Goal: Task Accomplishment & Management: Use online tool/utility

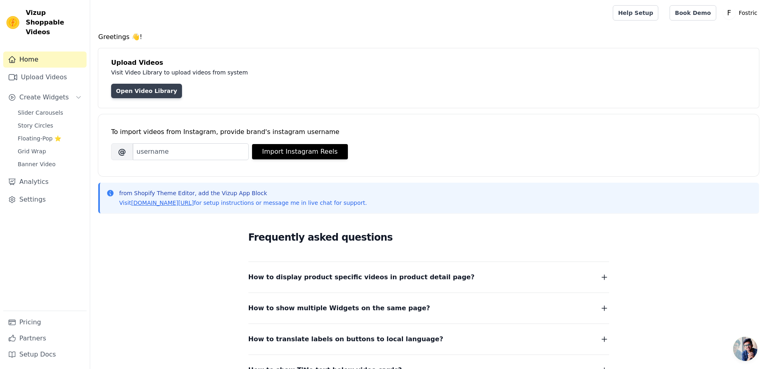
click at [136, 90] on link "Open Video Library" at bounding box center [146, 91] width 71 height 14
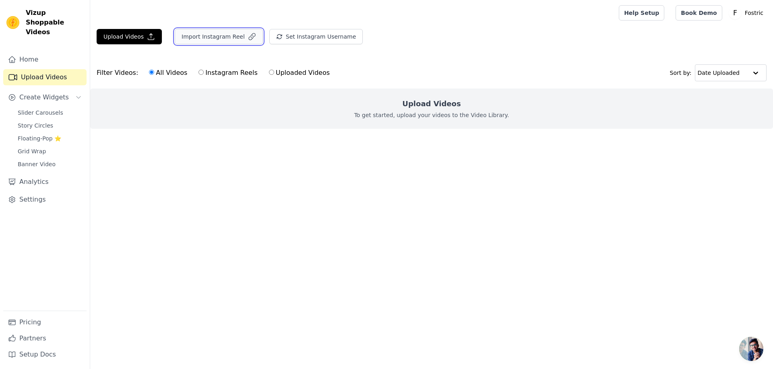
click at [221, 41] on button "Import Instagram Reel" at bounding box center [219, 36] width 88 height 15
click at [199, 73] on input "Instagram Reels" at bounding box center [201, 72] width 5 height 5
radio input "true"
click at [292, 41] on button "Set Instagram Username" at bounding box center [315, 36] width 93 height 15
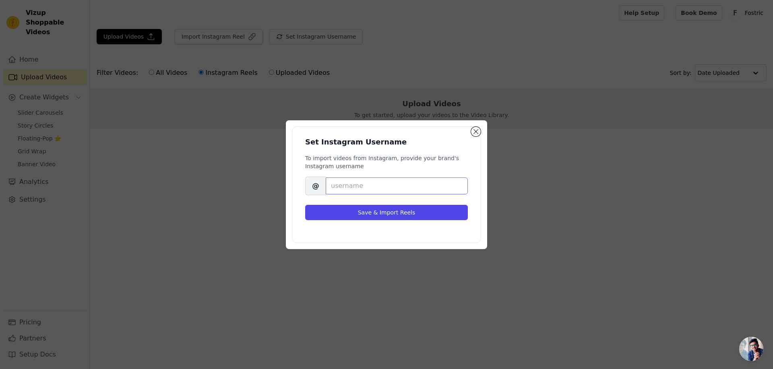
click at [356, 190] on input "Brand's Instagram Username" at bounding box center [397, 186] width 142 height 17
click at [355, 190] on input "Brand's Instagram Username" at bounding box center [397, 186] width 142 height 17
type input "jujujam.in"
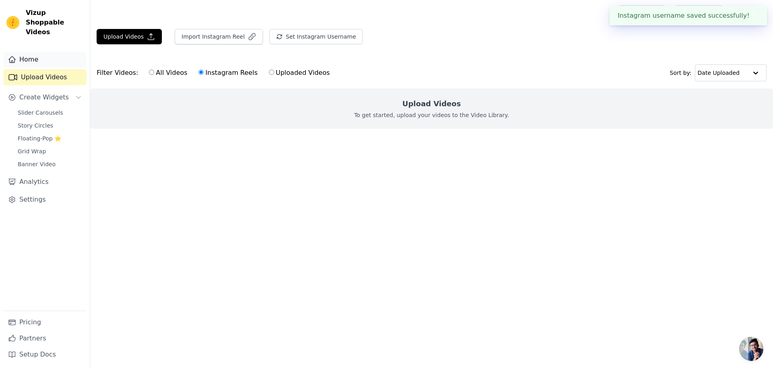
click at [40, 52] on link "Home" at bounding box center [44, 60] width 83 height 16
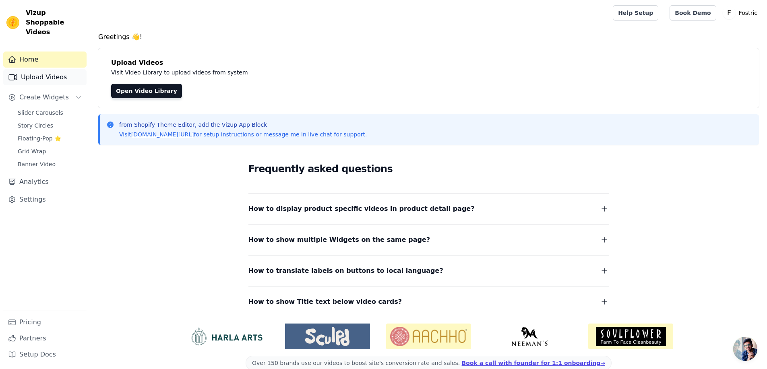
click at [36, 69] on link "Upload Videos" at bounding box center [44, 77] width 83 height 16
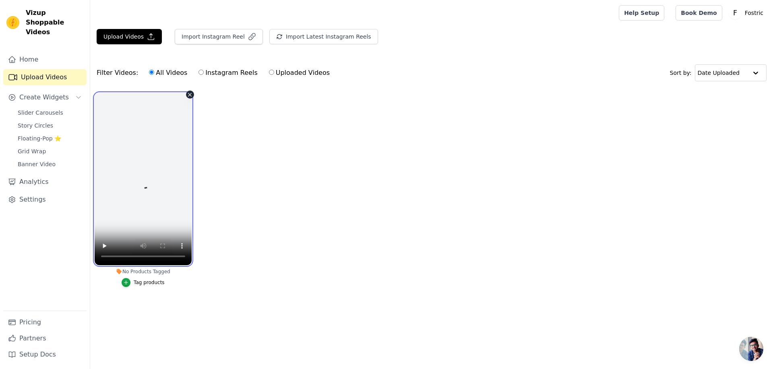
click at [151, 214] on video at bounding box center [143, 179] width 97 height 172
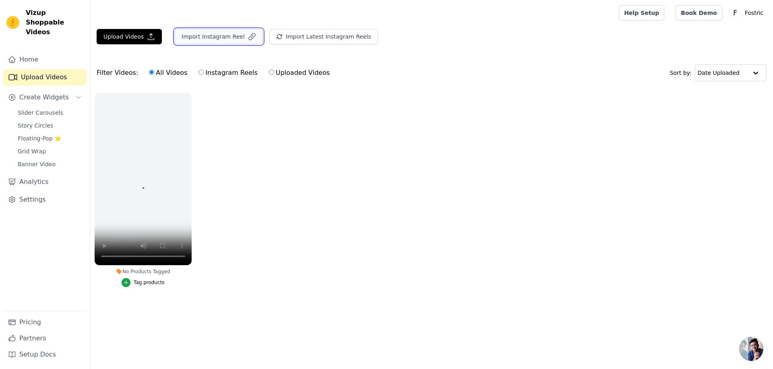
click at [224, 40] on button "Import Instagram Reel" at bounding box center [219, 36] width 88 height 15
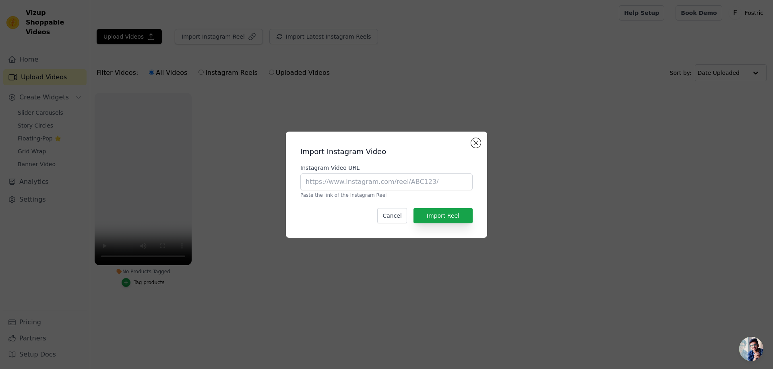
click at [232, 273] on div "Import Instagram Video Instagram Video URL Paste the link of the Instagram Reel…" at bounding box center [386, 184] width 773 height 369
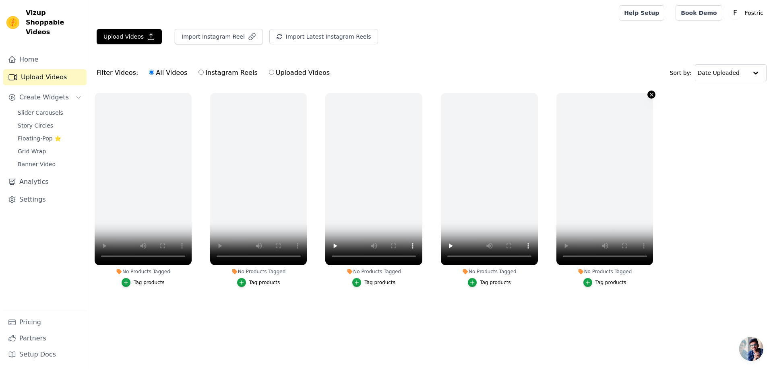
click at [649, 93] on icon "button" at bounding box center [652, 95] width 6 height 6
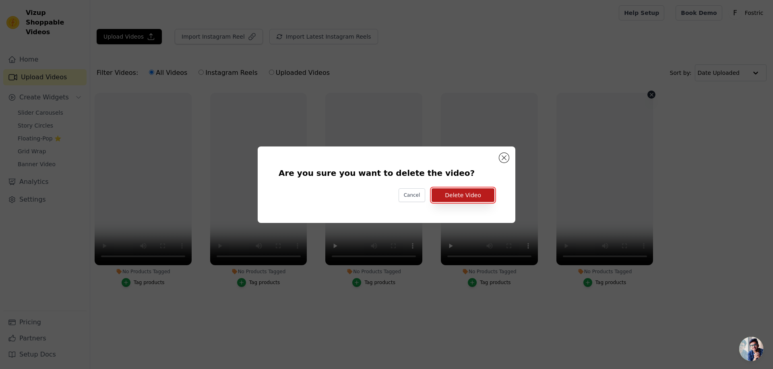
click at [447, 198] on button "Delete Video" at bounding box center [463, 195] width 63 height 14
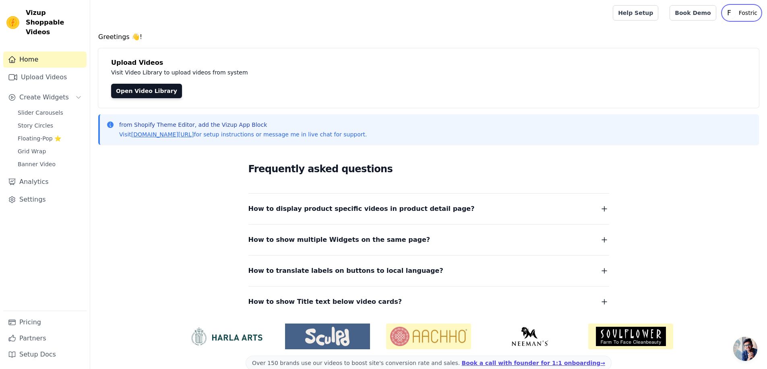
click at [743, 14] on p "Fostric" at bounding box center [748, 13] width 25 height 14
click at [700, 33] on link "Settings" at bounding box center [721, 33] width 77 height 14
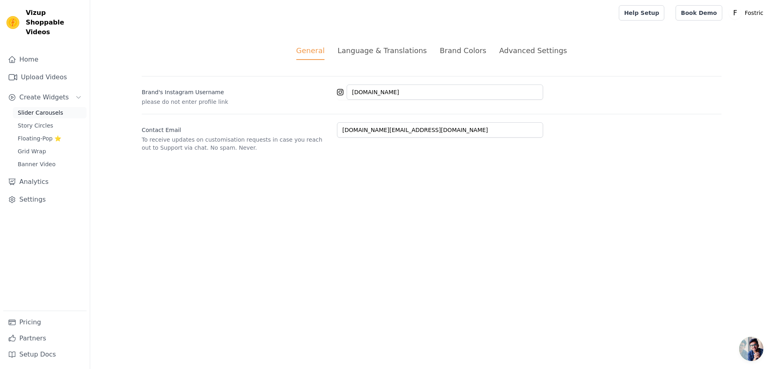
click at [38, 109] on span "Slider Carousels" at bounding box center [41, 113] width 46 height 8
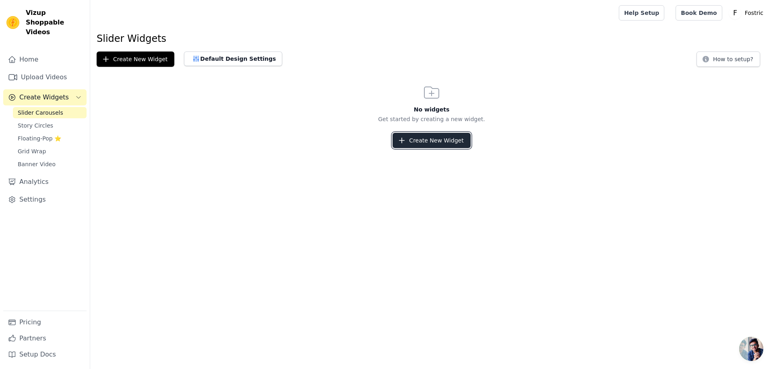
click at [429, 142] on button "Create New Widget" at bounding box center [432, 140] width 78 height 15
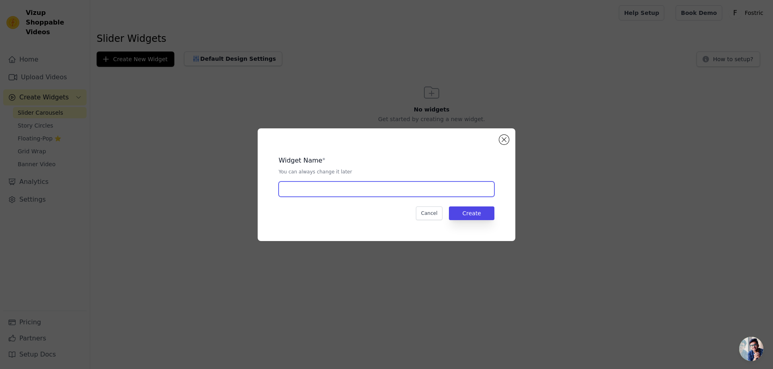
click at [325, 188] on input "text" at bounding box center [387, 189] width 216 height 15
type input "Our Shorts"
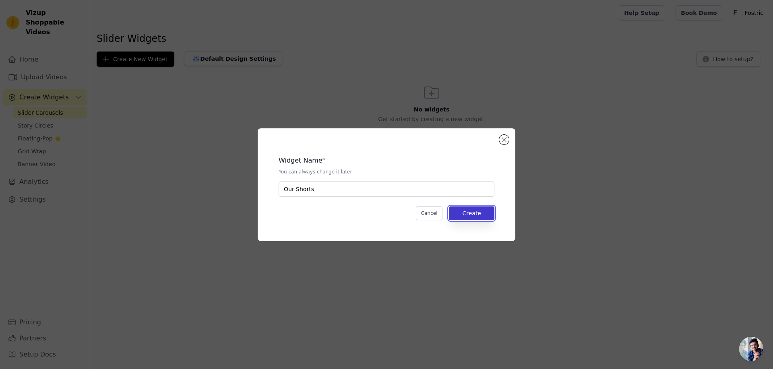
click at [473, 212] on button "Create" at bounding box center [472, 214] width 46 height 14
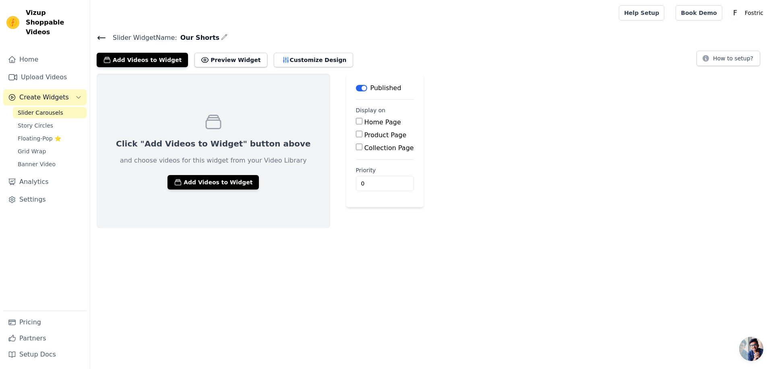
click at [356, 120] on input "Home Page" at bounding box center [359, 121] width 6 height 6
click at [356, 122] on input "Home Page" at bounding box center [359, 121] width 6 height 6
checkbox input "true"
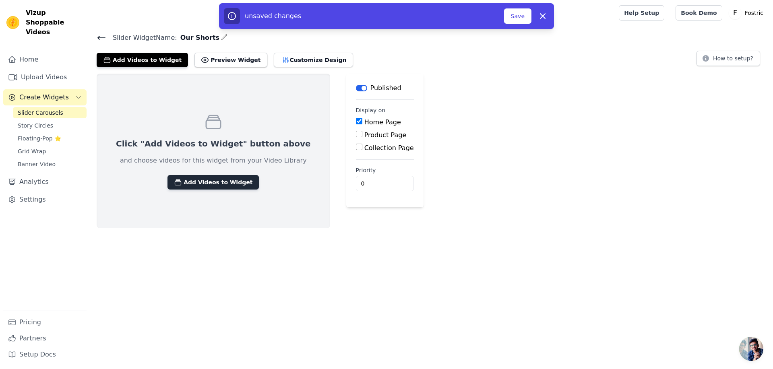
click at [211, 181] on button "Add Videos to Widget" at bounding box center [213, 182] width 91 height 14
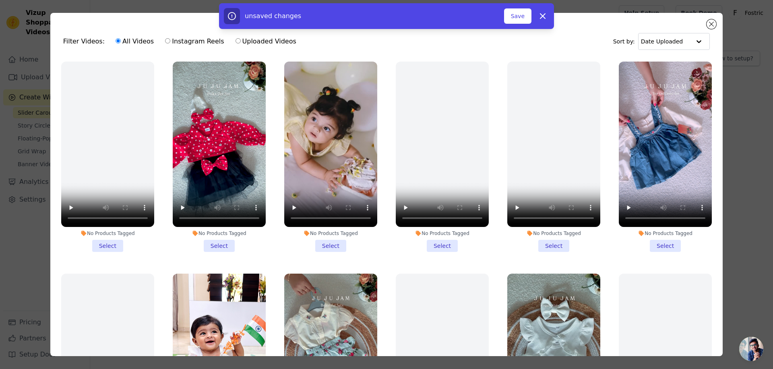
click at [658, 244] on li "No Products Tagged Select" at bounding box center [665, 157] width 93 height 190
click at [0, 0] on input "No Products Tagged Select" at bounding box center [0, 0] width 0 height 0
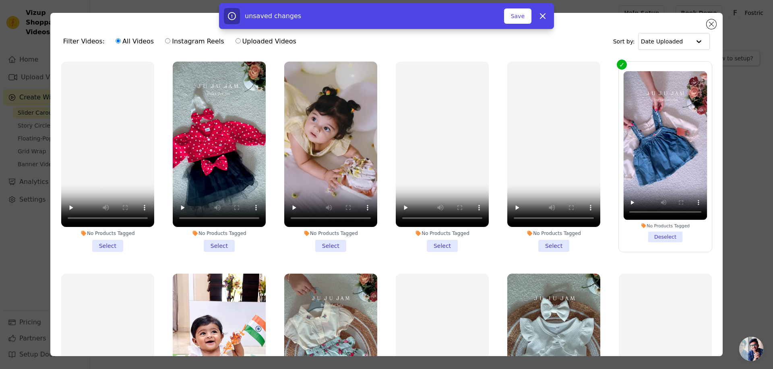
click at [212, 240] on li "No Products Tagged Select" at bounding box center [219, 157] width 93 height 190
click at [0, 0] on input "No Products Tagged Select" at bounding box center [0, 0] width 0 height 0
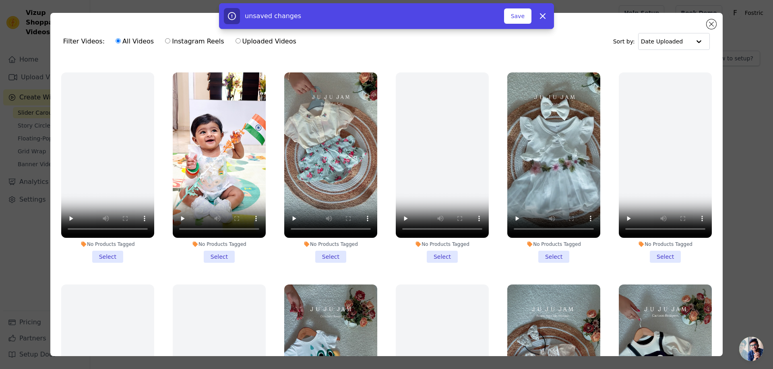
scroll to position [282, 0]
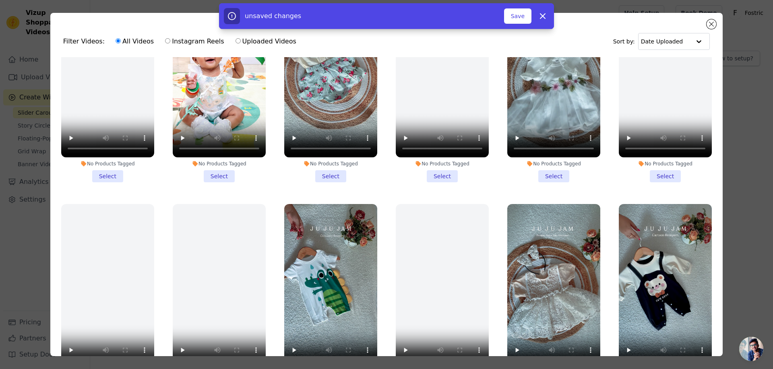
click at [551, 166] on li "No Products Tagged Select" at bounding box center [553, 87] width 93 height 190
click at [0, 0] on input "No Products Tagged Select" at bounding box center [0, 0] width 0 height 0
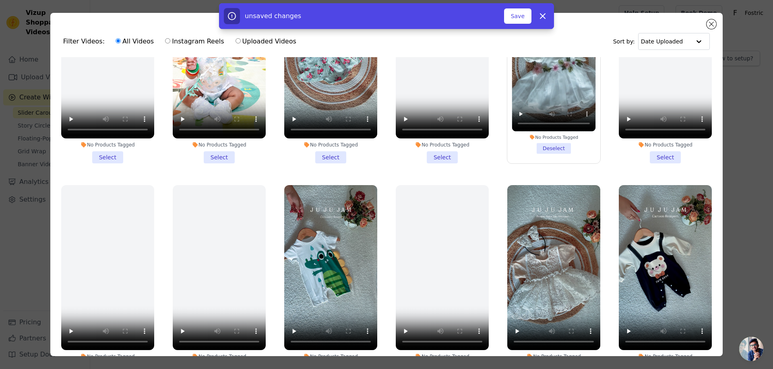
scroll to position [70, 0]
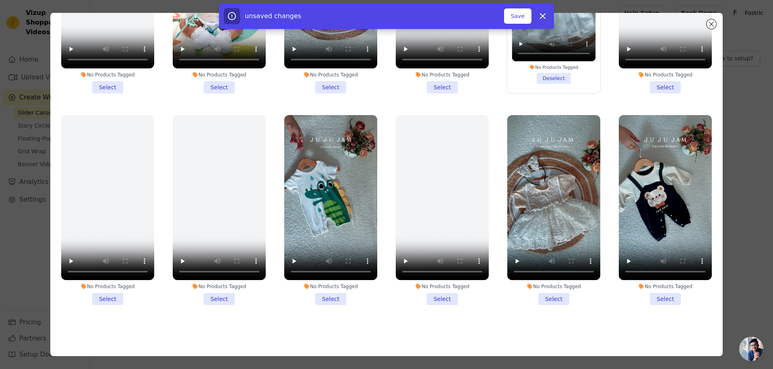
click at [546, 290] on li "No Products Tagged Select" at bounding box center [553, 210] width 93 height 190
click at [0, 0] on input "No Products Tagged Select" at bounding box center [0, 0] width 0 height 0
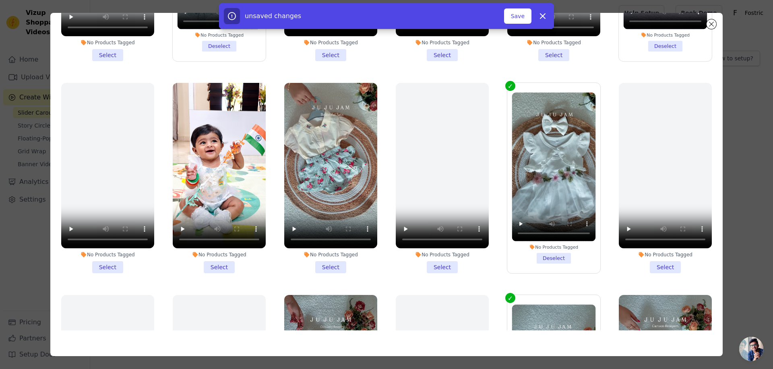
scroll to position [0, 0]
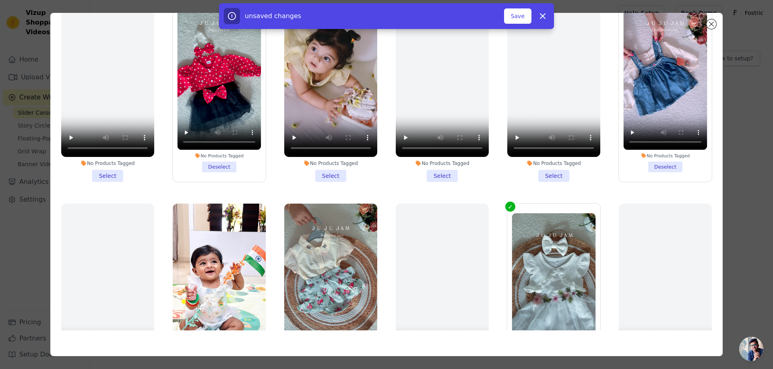
click at [326, 174] on li "No Products Tagged Select" at bounding box center [330, 87] width 93 height 190
click at [0, 0] on input "No Products Tagged Select" at bounding box center [0, 0] width 0 height 0
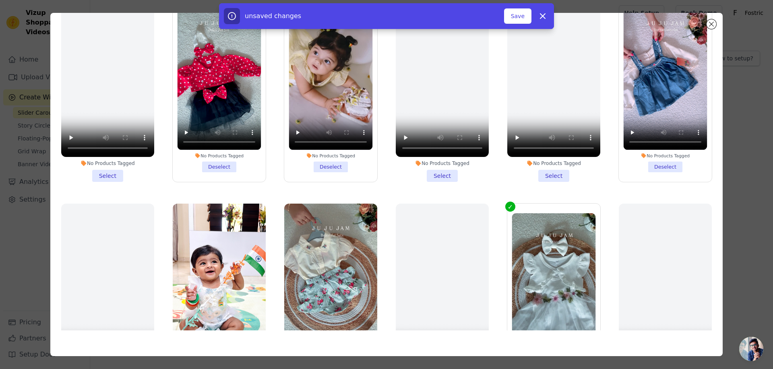
scroll to position [201, 0]
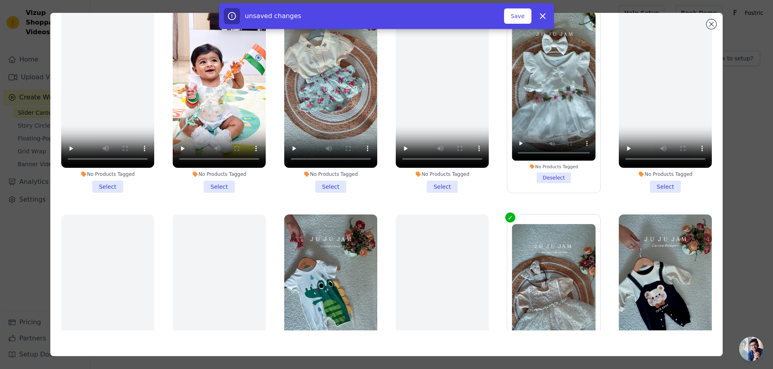
click at [322, 178] on li "No Products Tagged Select" at bounding box center [330, 97] width 93 height 190
click at [0, 0] on input "No Products Tagged Select" at bounding box center [0, 0] width 0 height 0
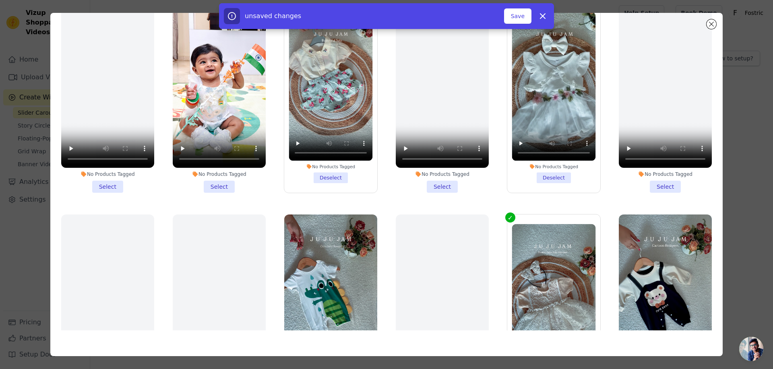
click at [220, 181] on li "No Products Tagged Select" at bounding box center [219, 97] width 93 height 190
click at [0, 0] on input "No Products Tagged Select" at bounding box center [0, 0] width 0 height 0
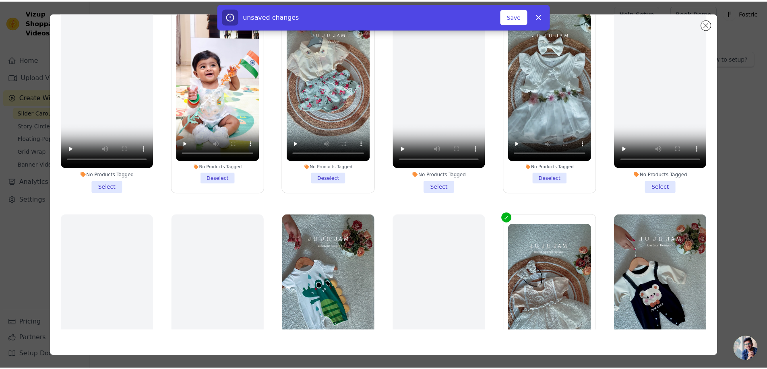
scroll to position [301, 0]
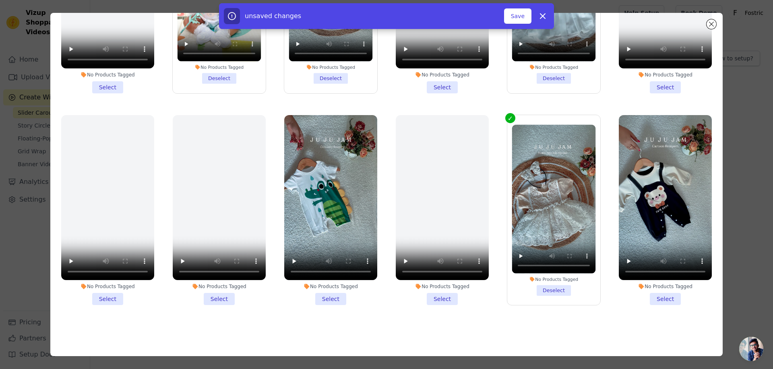
click at [331, 290] on li "No Products Tagged Select" at bounding box center [330, 210] width 93 height 190
click at [0, 0] on input "No Products Tagged Select" at bounding box center [0, 0] width 0 height 0
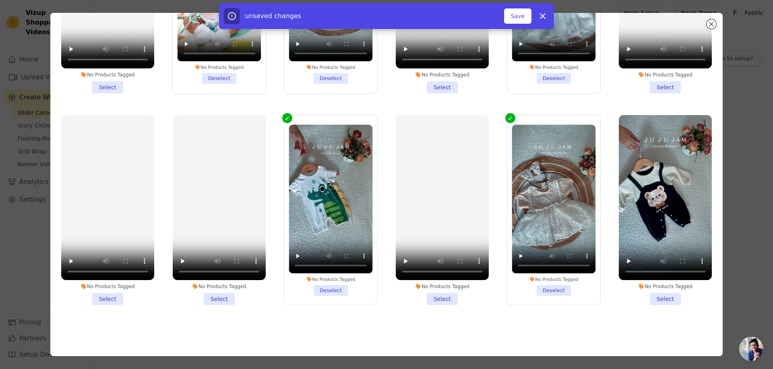
click at [646, 287] on li "No Products Tagged Select" at bounding box center [665, 210] width 93 height 190
click at [0, 0] on input "No Products Tagged Select" at bounding box center [0, 0] width 0 height 0
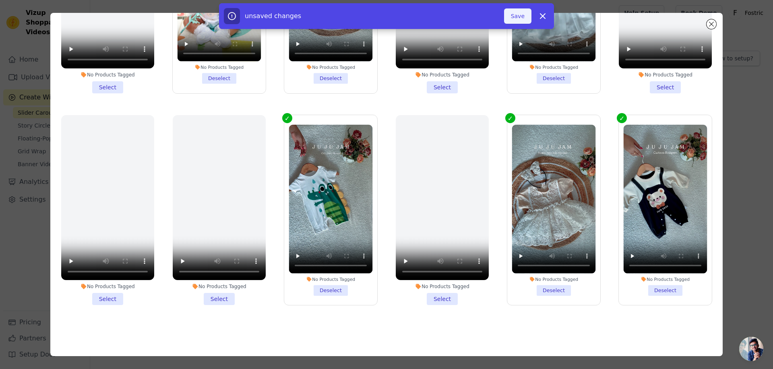
click at [520, 14] on button "Save" at bounding box center [517, 15] width 27 height 15
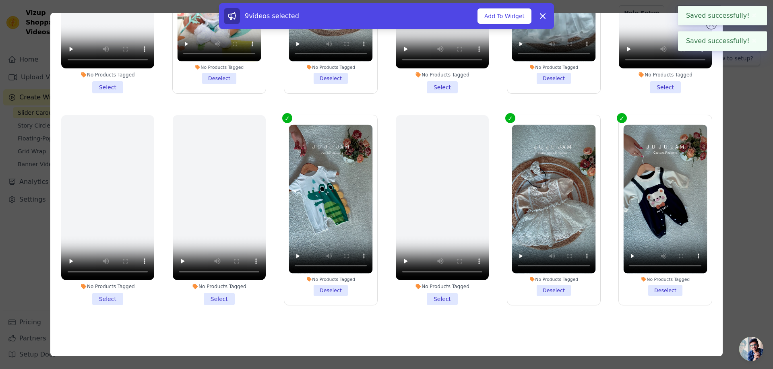
click at [752, 16] on button "✖" at bounding box center [754, 16] width 9 height 10
click at [757, 13] on button "✖" at bounding box center [754, 16] width 9 height 10
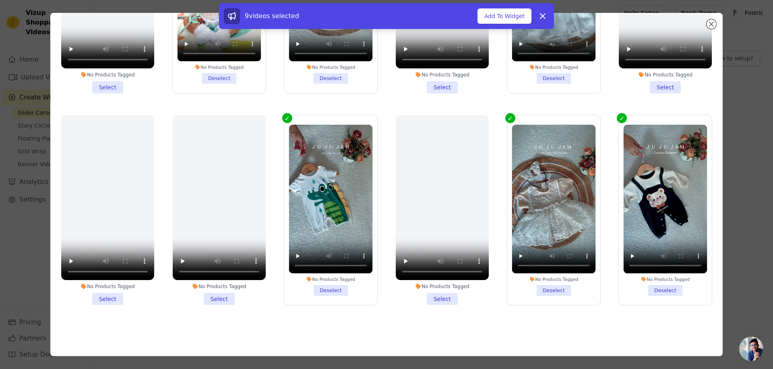
click at [712, 21] on div "9 videos selected Add To Widget Dismiss" at bounding box center [386, 17] width 773 height 29
click at [712, 25] on div "9 videos selected Add To Widget Dismiss" at bounding box center [386, 17] width 773 height 29
click at [712, 24] on div "9 videos selected Add To Widget Dismiss" at bounding box center [386, 17] width 773 height 29
click at [511, 14] on button "Add To Widget" at bounding box center [505, 15] width 54 height 15
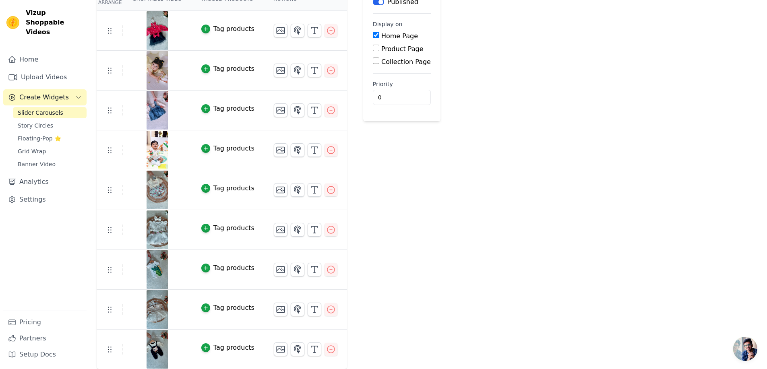
scroll to position [0, 0]
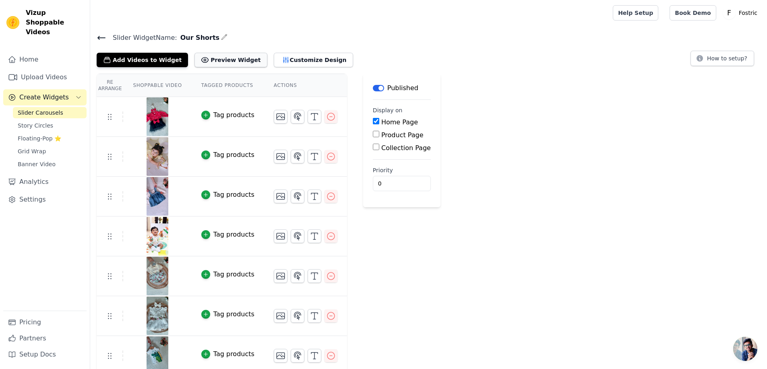
click at [204, 57] on button "Preview Widget" at bounding box center [230, 60] width 72 height 14
